Goal: Task Accomplishment & Management: Complete application form

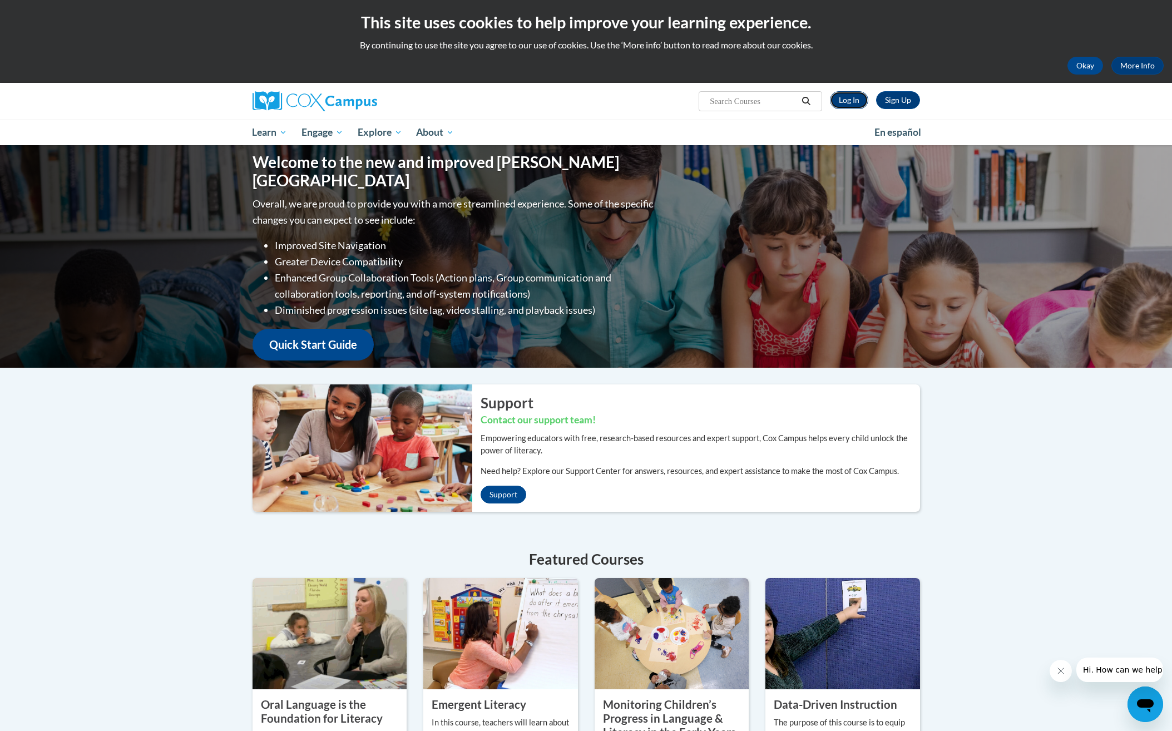
click at [857, 103] on link "Log In" at bounding box center [849, 100] width 38 height 18
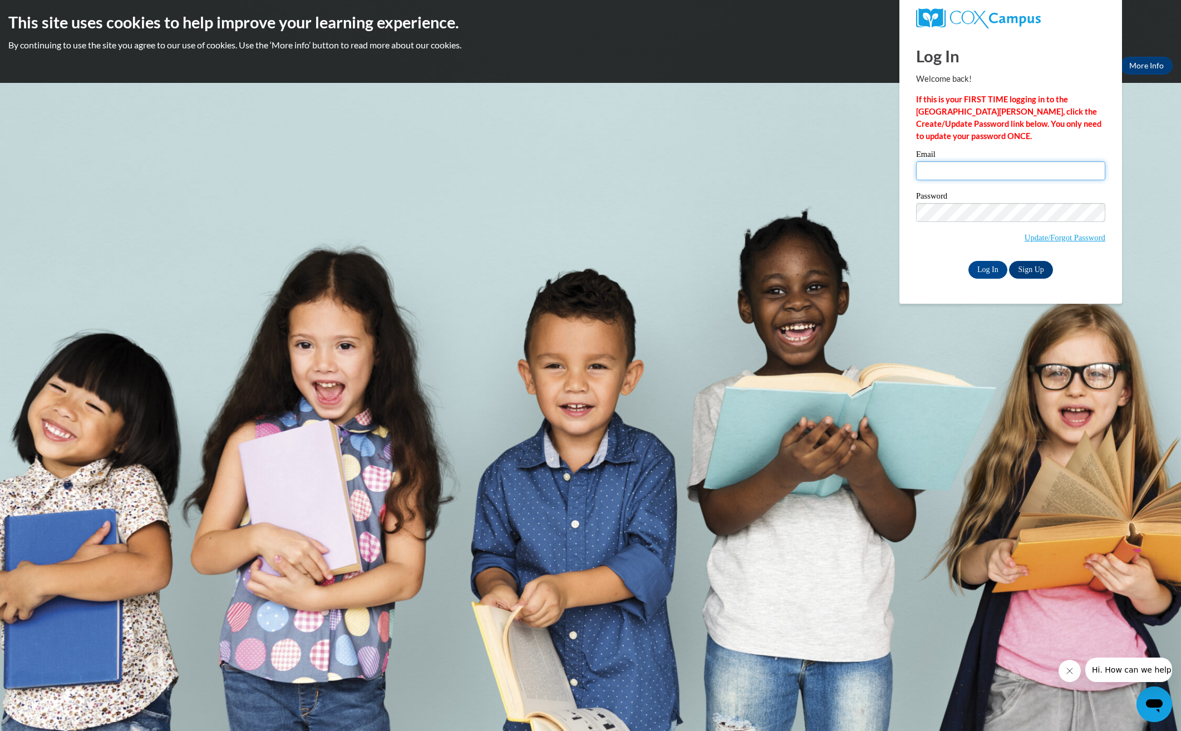
click at [993, 172] on input "Email" at bounding box center [1010, 170] width 189 height 19
type input "[EMAIL_ADDRESS][DOMAIN_NAME]"
click at [968, 261] on input "Log In" at bounding box center [987, 270] width 39 height 18
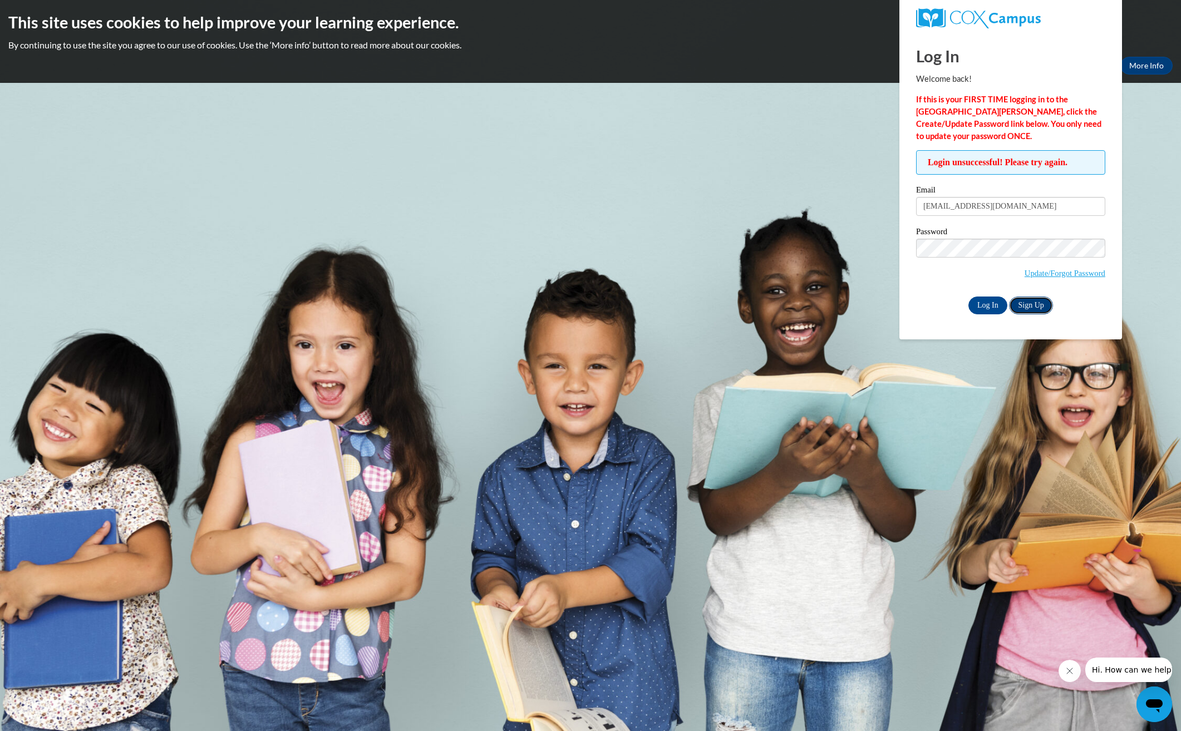
click at [1038, 306] on link "Sign Up" at bounding box center [1030, 306] width 43 height 18
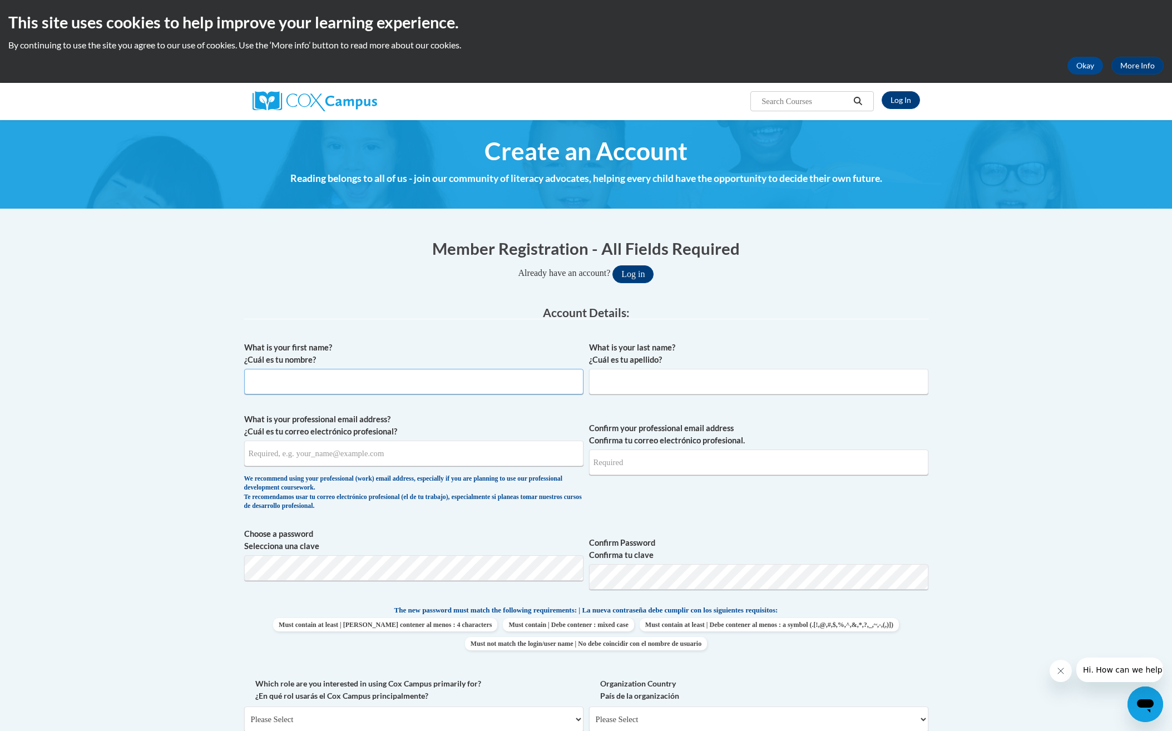
click at [412, 381] on input "What is your first name? ¿Cuál es tu nombre?" at bounding box center [413, 382] width 339 height 26
type input "[PERSON_NAME]"
type input "Blount"
type input "[EMAIL_ADDRESS][DOMAIN_NAME]"
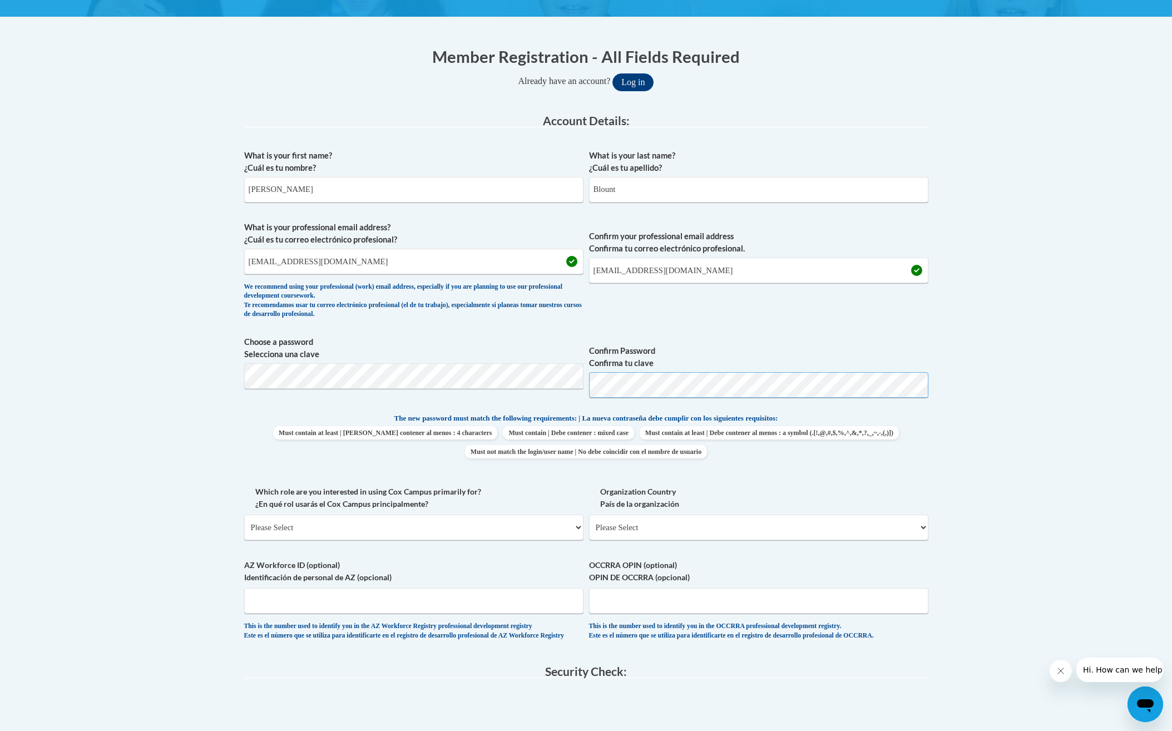
scroll to position [278, 0]
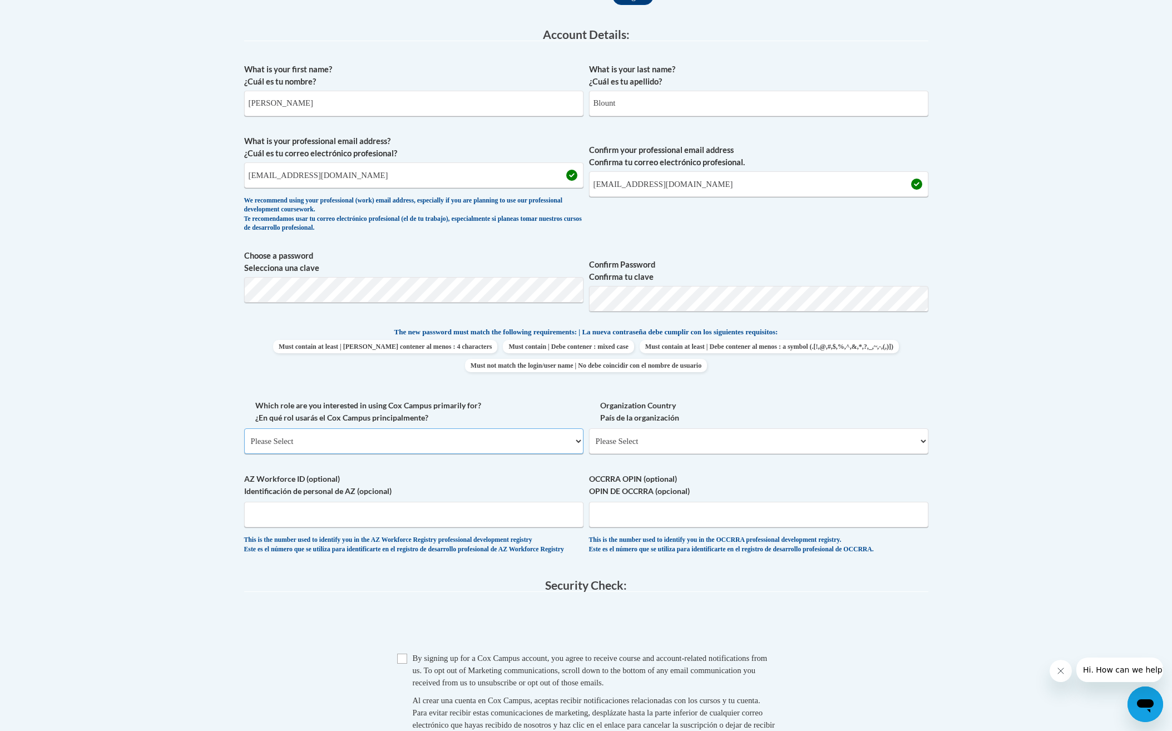
click at [427, 445] on select "Please Select College/University | Colegio/Universidad Community/Nonprofit Part…" at bounding box center [413, 441] width 339 height 26
select select "fbf2d438-af2f-41f8-98f1-81c410e29de3"
click at [244, 428] on select "Please Select College/University | Colegio/Universidad Community/Nonprofit Part…" at bounding box center [413, 441] width 339 height 26
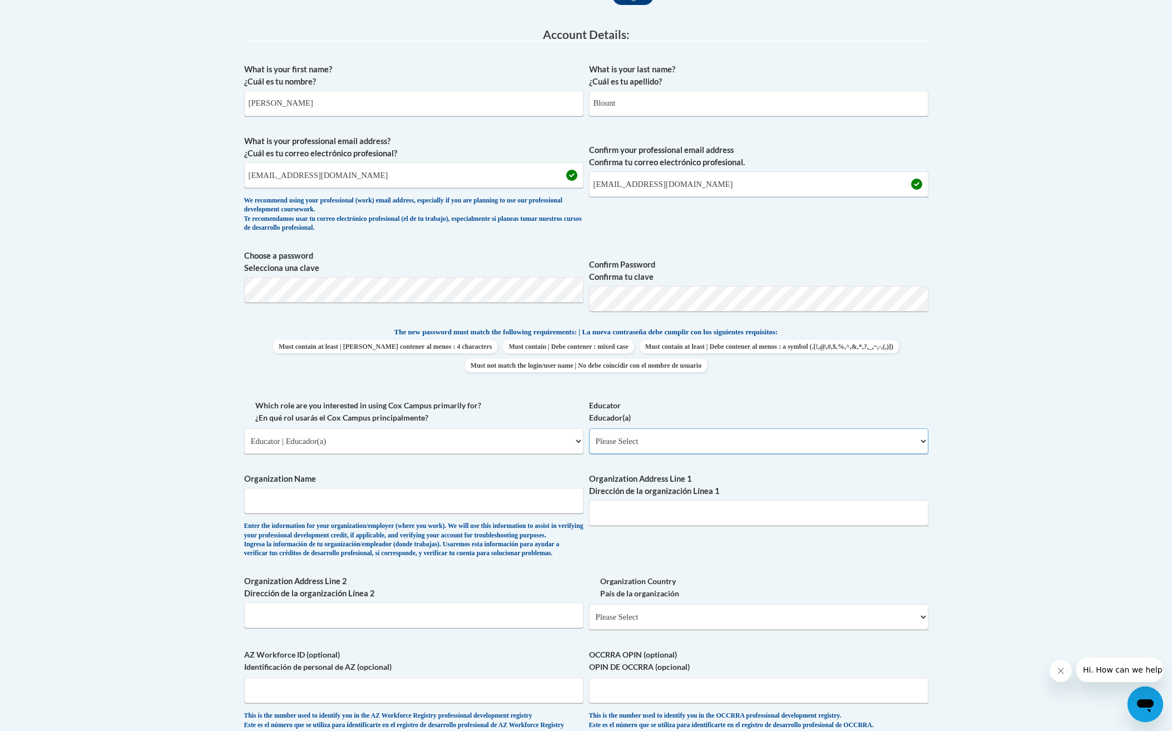
click at [666, 443] on select "Please Select Early Learning/Daycare Teacher/Family Home Care Provider | Maestr…" at bounding box center [758, 441] width 339 height 26
select select "5e2af403-4f2c-4e49-a02f-103e55d7b75b"
click at [589, 428] on select "Please Select Early Learning/Daycare Teacher/Family Home Care Provider | Maestr…" at bounding box center [758, 441] width 339 height 26
click at [418, 502] on input "Organization Name" at bounding box center [413, 501] width 339 height 26
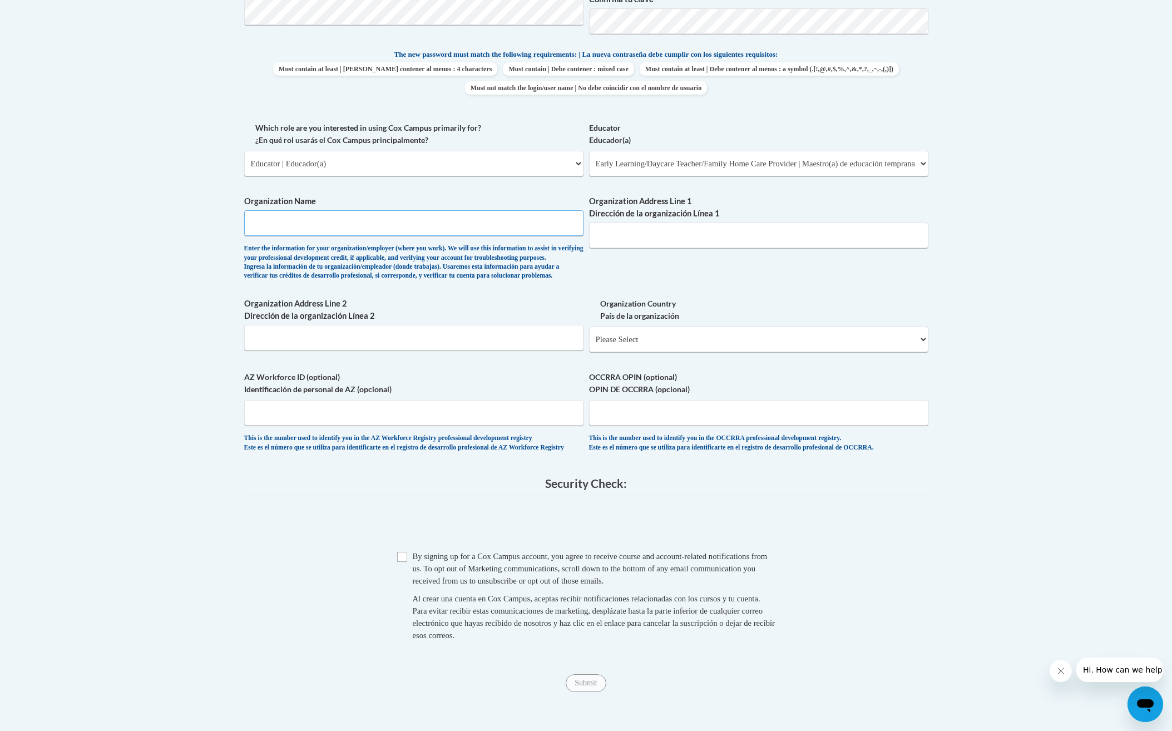
scroll to position [556, 0]
click at [399, 561] on input "Checkbox" at bounding box center [402, 556] width 10 height 10
checkbox input "true"
click at [583, 692] on input "Submit" at bounding box center [586, 683] width 40 height 18
click at [366, 305] on div "What is your first name? ¿Cuál es tu nombre? Amanda What is your last name? ¿Cu…" at bounding box center [586, 121] width 684 height 683
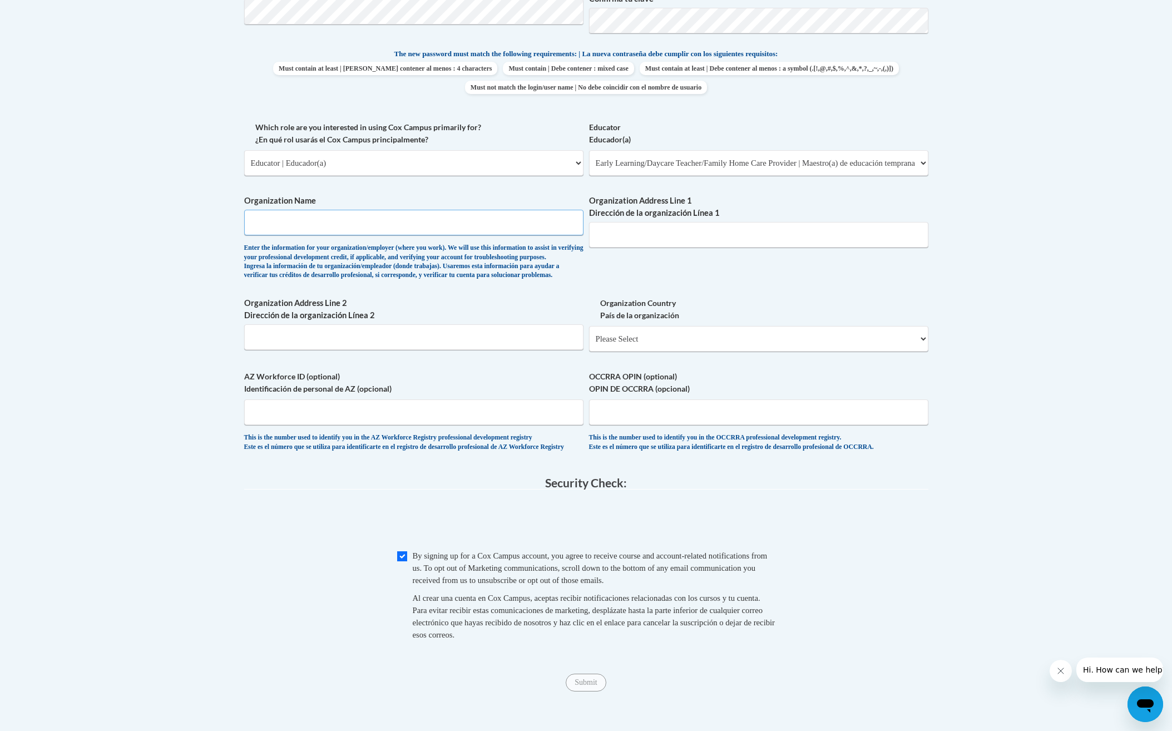
click at [413, 227] on input "Organization Name" at bounding box center [413, 223] width 339 height 26
type input "Bruce Elementary"
click at [413, 227] on input "Bruce Elementary" at bounding box center [413, 223] width 339 height 26
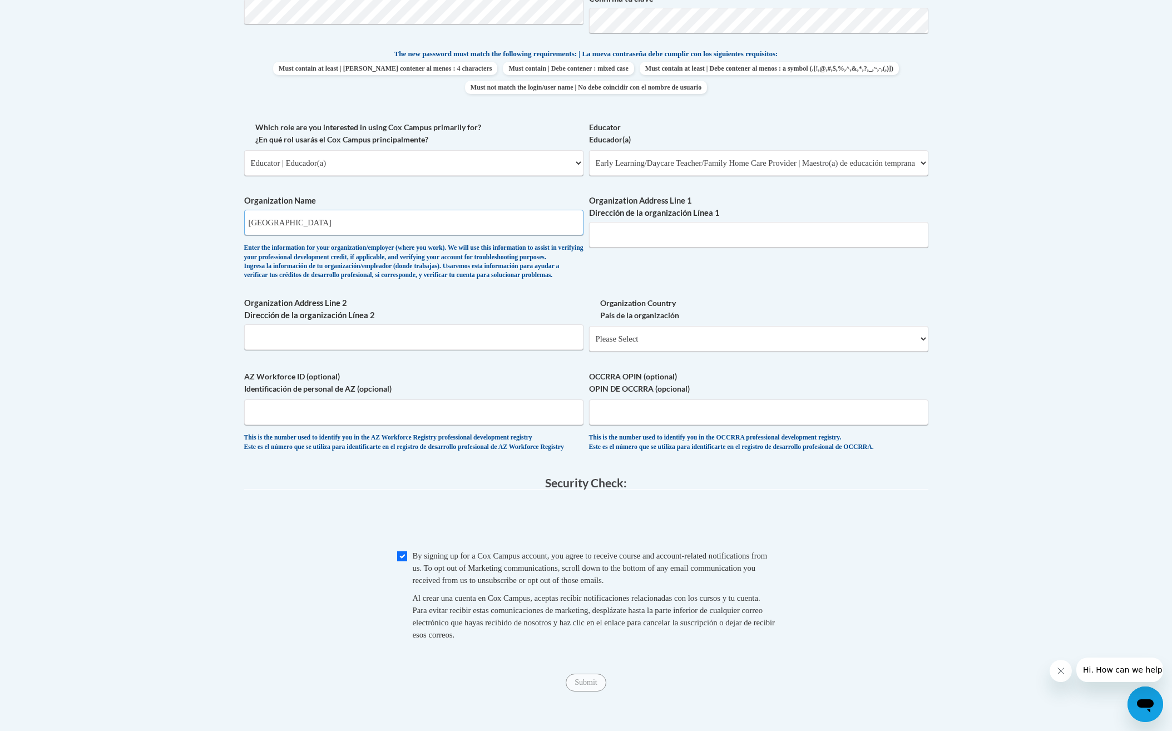
type input "[GEOGRAPHIC_DATA]"
click at [663, 352] on select "Please Select United States | Estados Unidos Outside of the United States | Fue…" at bounding box center [758, 339] width 339 height 26
select select "ad49bcad-a171-4b2e-b99c-48b446064914"
click at [589, 344] on select "Please Select United States | Estados Unidos Outside of the United States | Fue…" at bounding box center [758, 339] width 339 height 26
select select
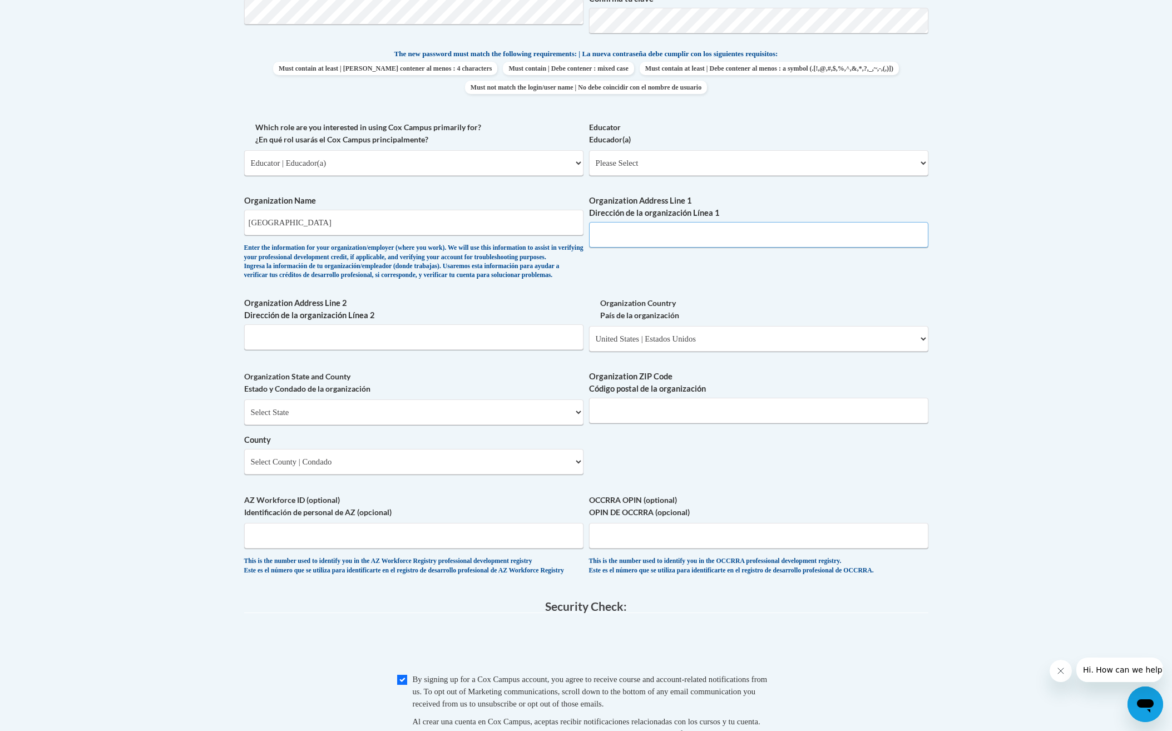
click at [683, 238] on input "Organization Address Line 1 Dirección de la organización Línea 1" at bounding box center [758, 235] width 339 height 26
click at [588, 278] on div "What is your first name? ¿Cuál es tu nombre? Amanda What is your last name? ¿Cu…" at bounding box center [586, 183] width 684 height 807
click at [609, 242] on input "Organization Address Line 1 Dirección de la organización Línea 1" at bounding box center [758, 235] width 339 height 26
type input "[PERSON_NAME], MS 38915"
click at [417, 425] on select "Select State Alabama Alaska Arizona Arkansas California Colorado Connecticut De…" at bounding box center [413, 412] width 339 height 26
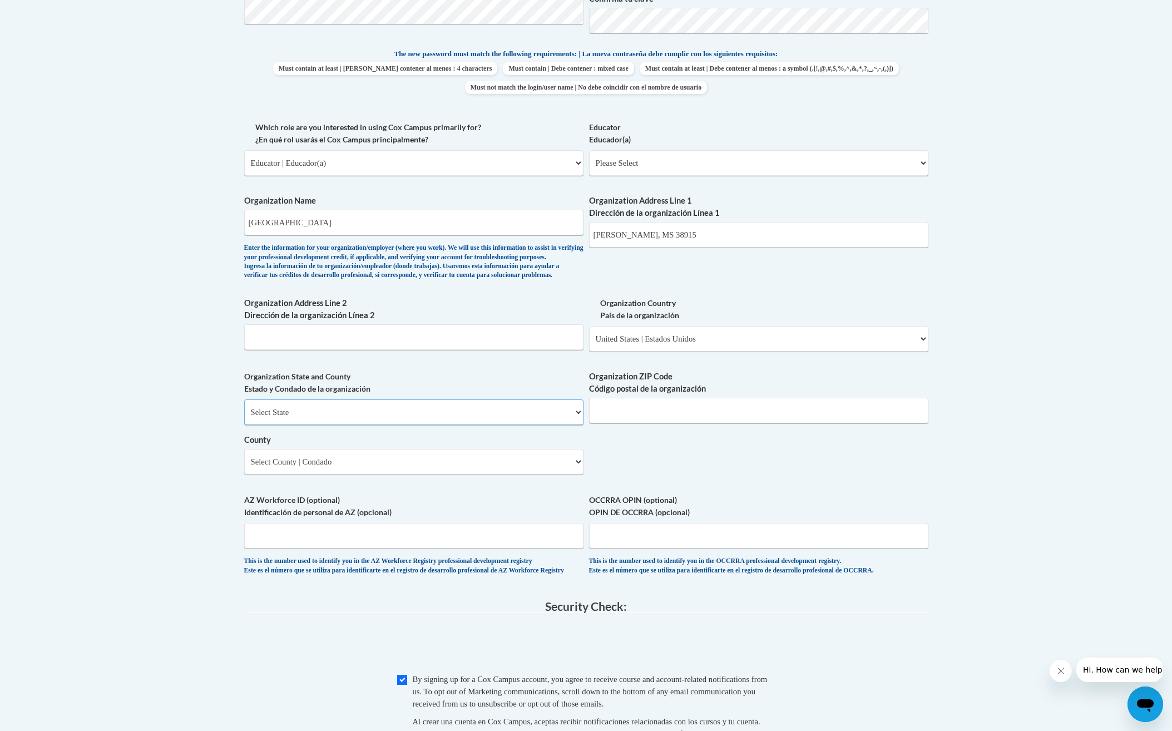
select select "Mississippi"
click at [244, 418] on select "Select State Alabama Alaska Arizona Arkansas California Colorado Connecticut De…" at bounding box center [413, 412] width 339 height 26
click at [406, 475] on select "County" at bounding box center [413, 462] width 339 height 26
click at [406, 475] on select "Select County Adams Alcorn Amite Attala Benton Bolivar Calhoun Carroll Chickasa…" at bounding box center [413, 462] width 339 height 26
click at [287, 475] on select "Select County Adams Alcorn Amite Attala Benton Bolivar Calhoun Carroll Chickasa…" at bounding box center [413, 462] width 339 height 26
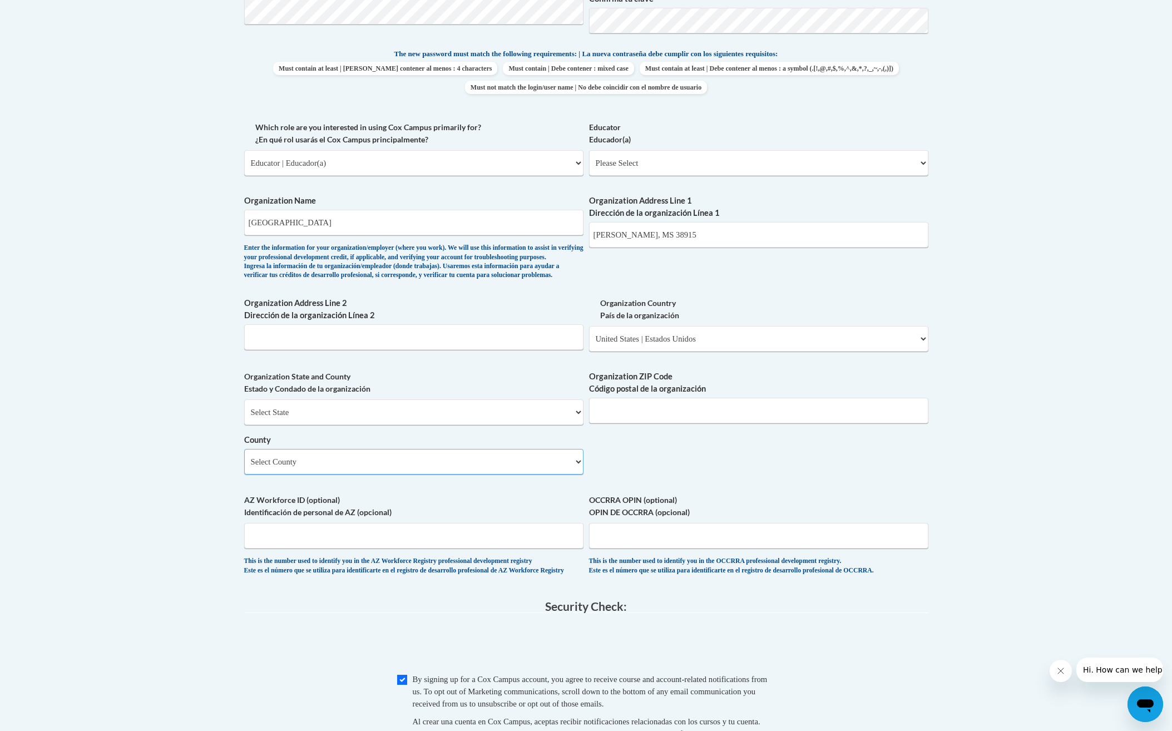
select select "Calhoun"
click at [244, 467] on select "Select County Adams Alcorn Amite Attala Benton Bolivar Calhoun Carroll Chickasa…" at bounding box center [413, 462] width 339 height 26
click at [193, 525] on body "This site uses cookies to help improve your learning experience. By continuing …" at bounding box center [586, 272] width 1172 height 1657
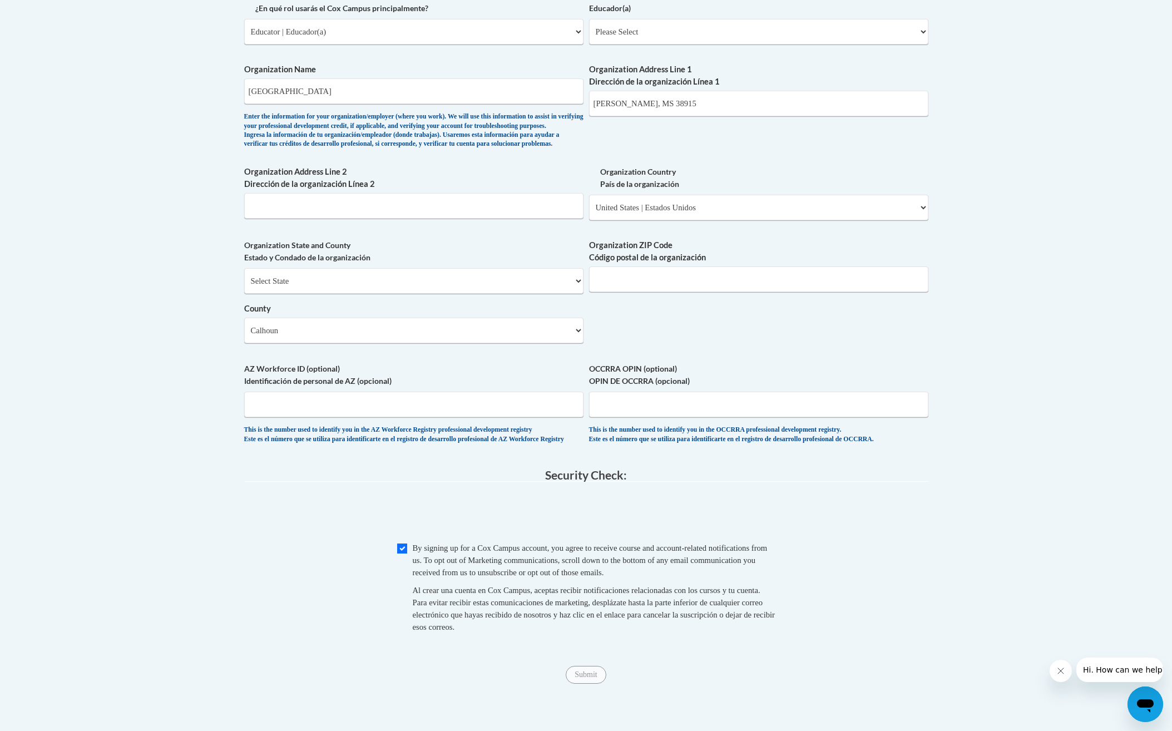
scroll to position [723, 0]
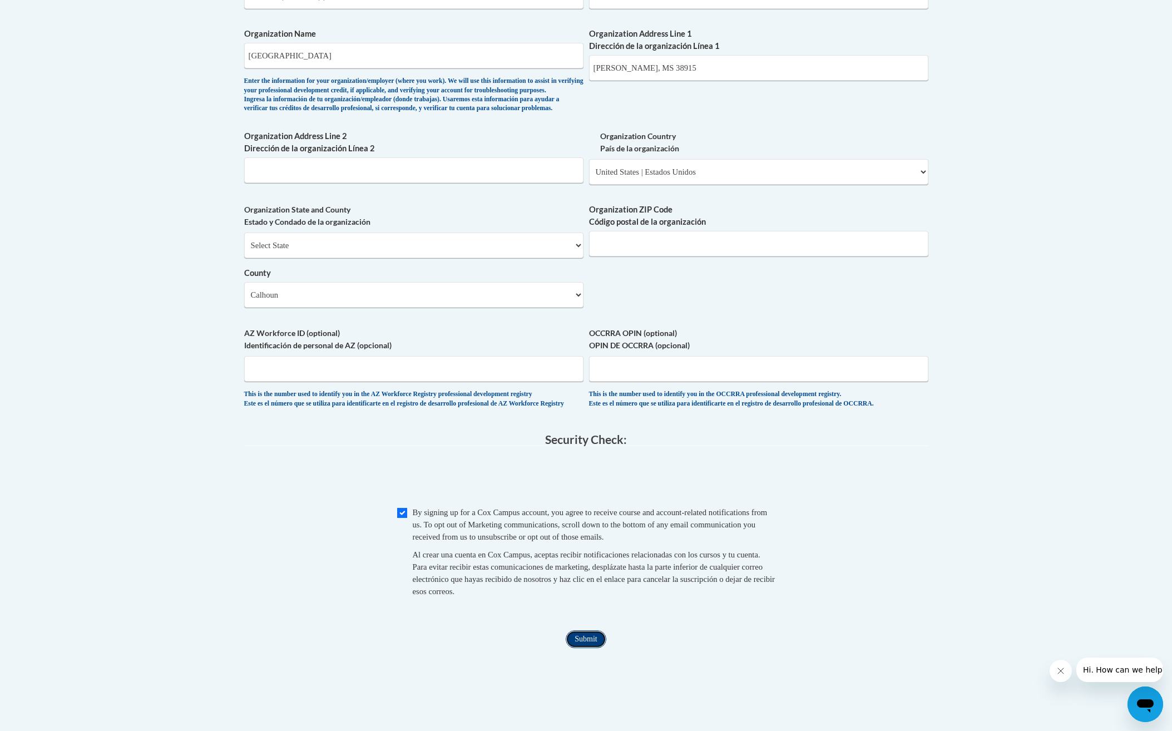
click at [582, 648] on input "Submit" at bounding box center [586, 639] width 40 height 18
click at [675, 256] on input "Organization ZIP Code Código postal de la organización" at bounding box center [758, 244] width 339 height 26
type input "38915"
click at [669, 297] on div "What is your first name? ¿Cuál es tu nombre? Amanda What is your last name? ¿Cu…" at bounding box center [586, 16] width 684 height 807
click at [685, 648] on div "Member Registration - All Fields Required Already have an account? Log in Prefe…" at bounding box center [586, 81] width 684 height 1134
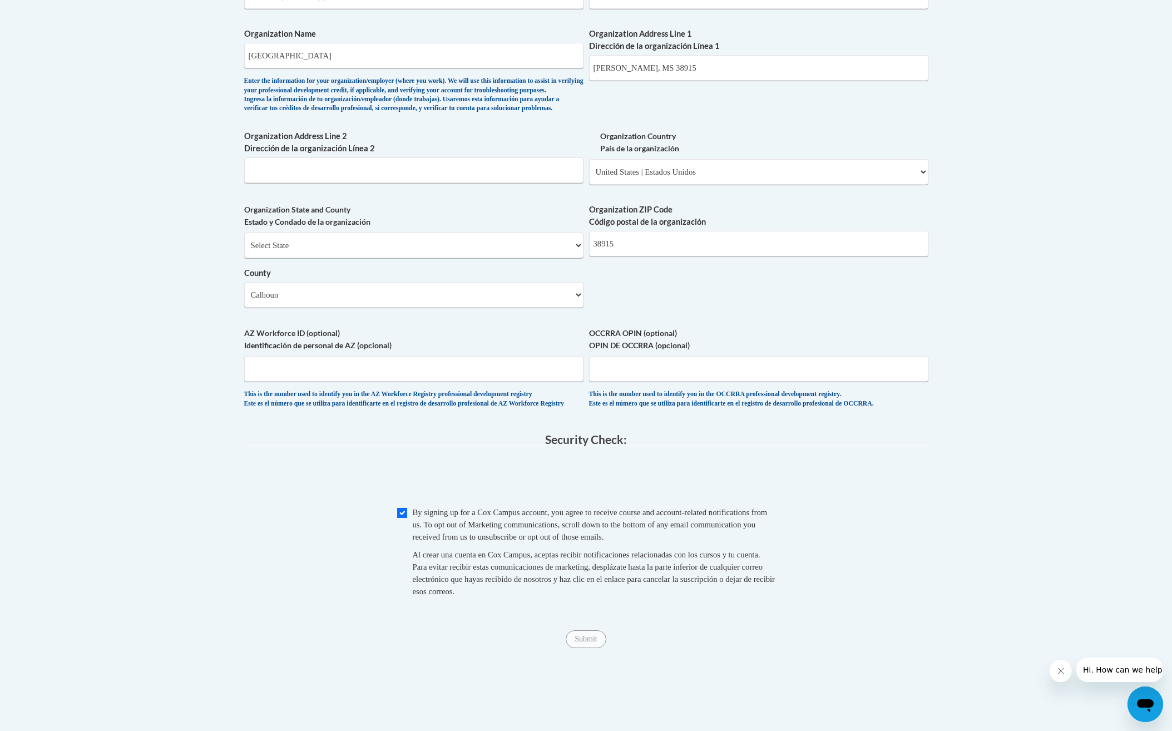
click at [685, 648] on div "Member Registration - All Fields Required Already have an account? Log in Prefe…" at bounding box center [586, 81] width 684 height 1134
click at [657, 382] on input "OCCRRA OPIN (optional) OPIN DE OCCRRA (opcional)" at bounding box center [758, 369] width 339 height 26
click at [643, 256] on input "38915" at bounding box center [758, 244] width 339 height 26
click at [394, 226] on label "Organization State and County Estado y Condado de la organización" at bounding box center [413, 216] width 339 height 24
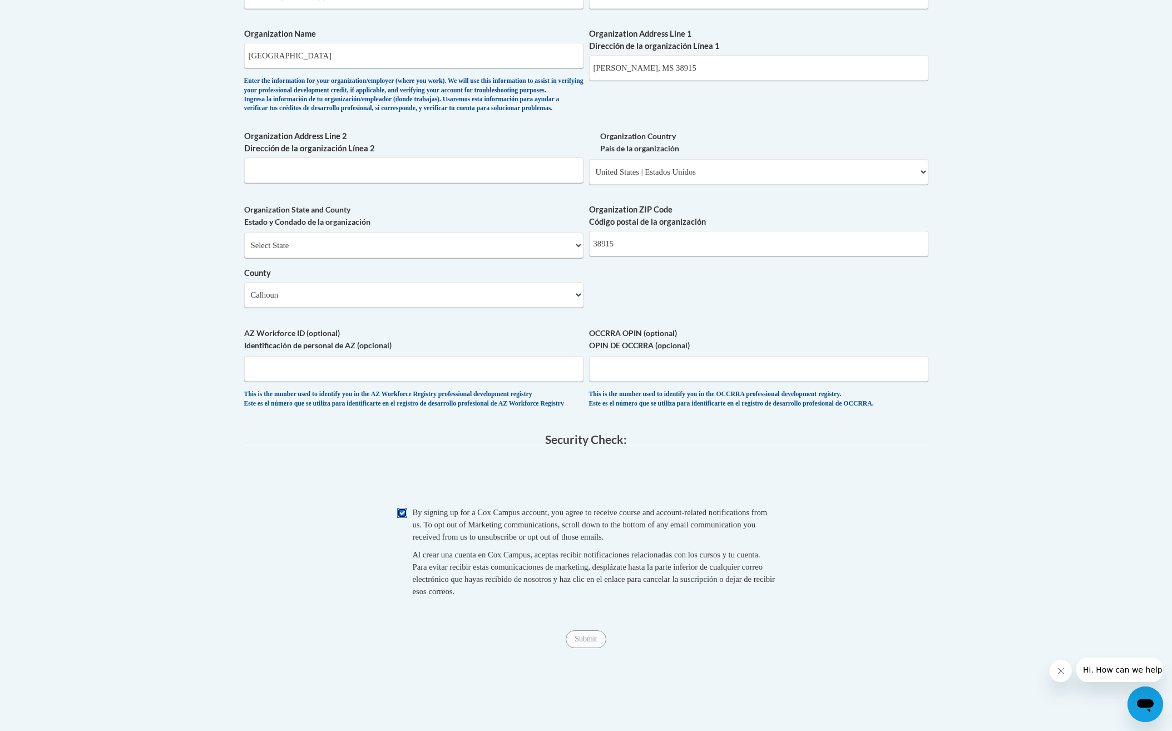
click at [401, 518] on input "Checkbox" at bounding box center [402, 513] width 10 height 10
click at [404, 518] on input "Checkbox" at bounding box center [402, 513] width 10 height 10
checkbox input "true"
click at [576, 648] on input "Submit" at bounding box center [586, 639] width 40 height 18
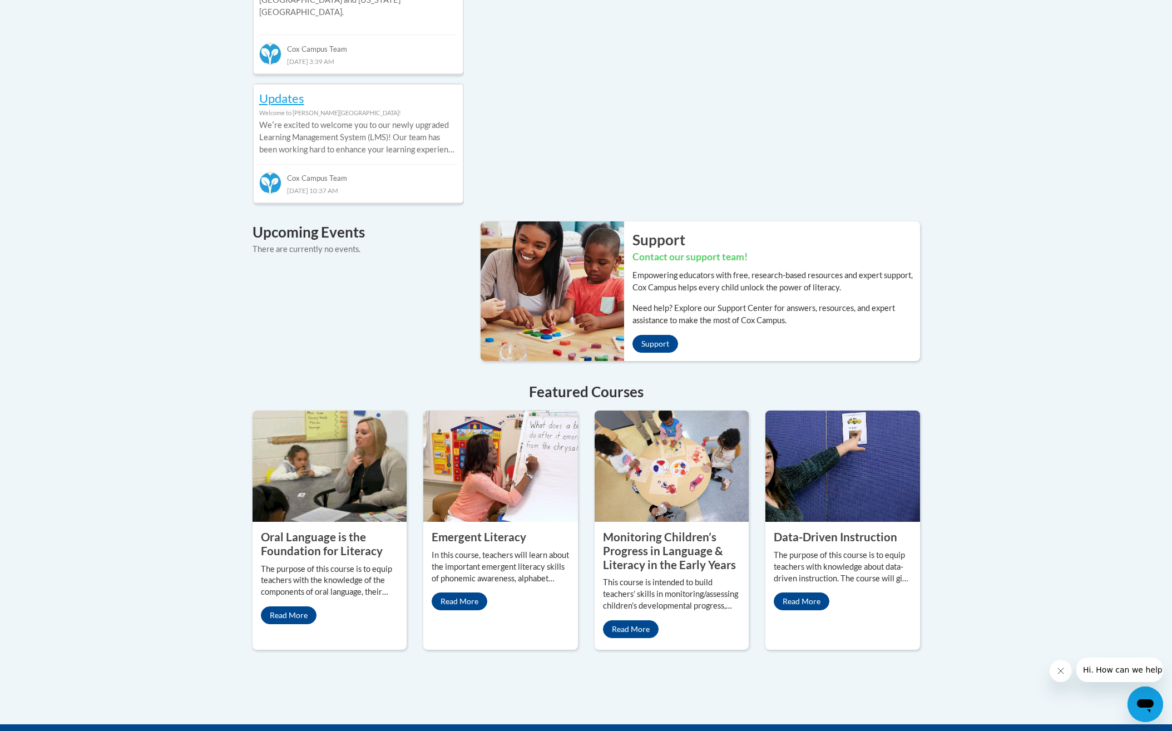
scroll to position [668, 0]
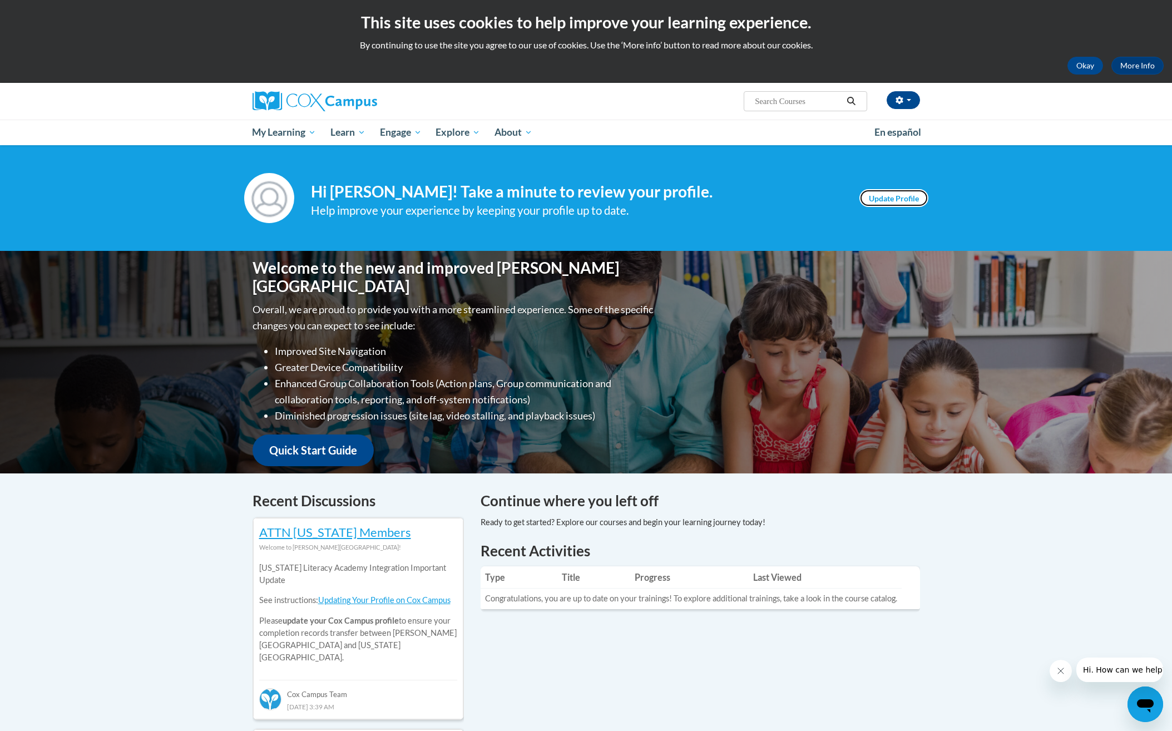
click at [890, 200] on link "Update Profile" at bounding box center [894, 198] width 69 height 18
